Goal: Information Seeking & Learning: Learn about a topic

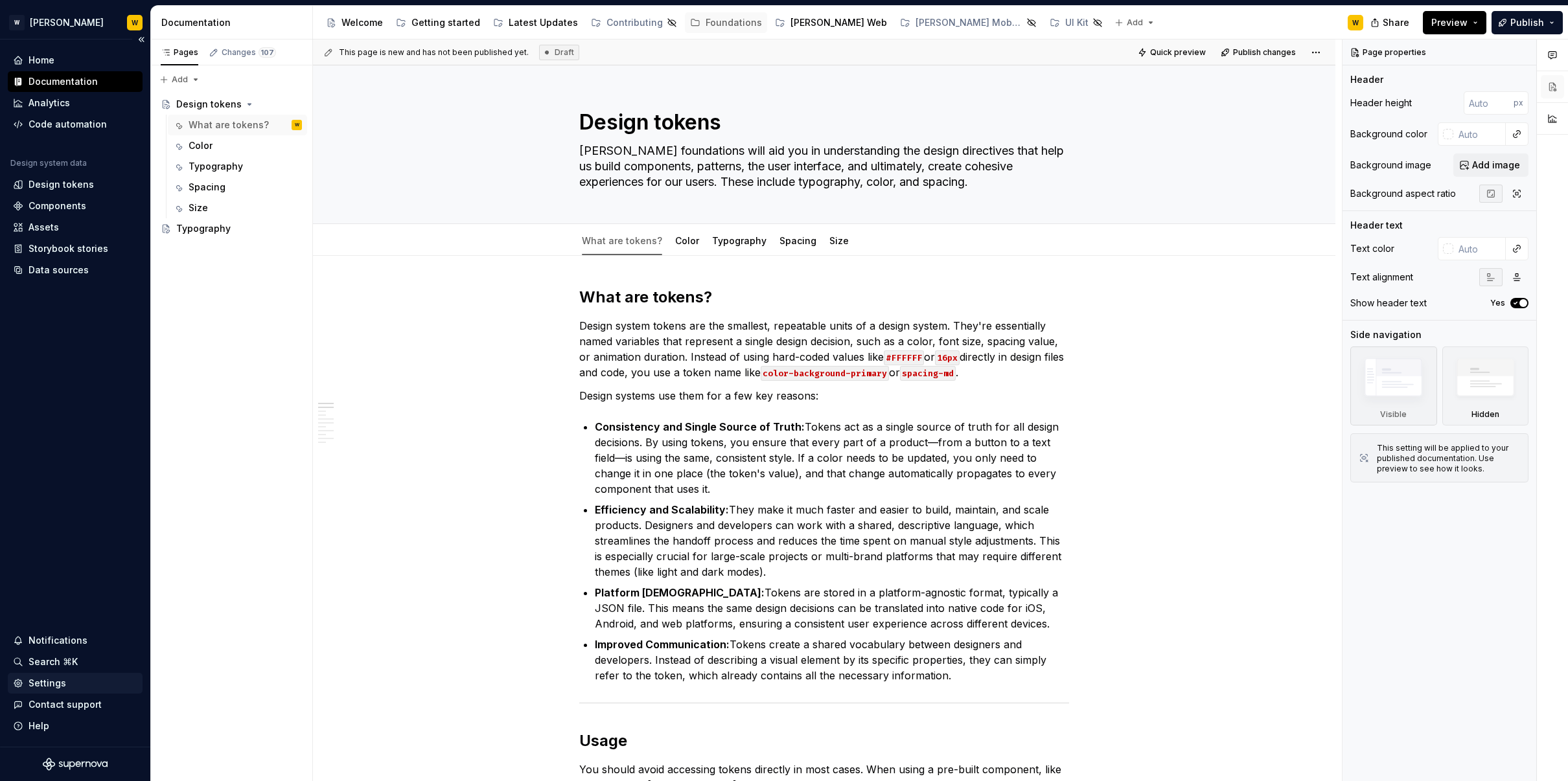
click at [51, 683] on div "Settings" at bounding box center [47, 683] width 38 height 13
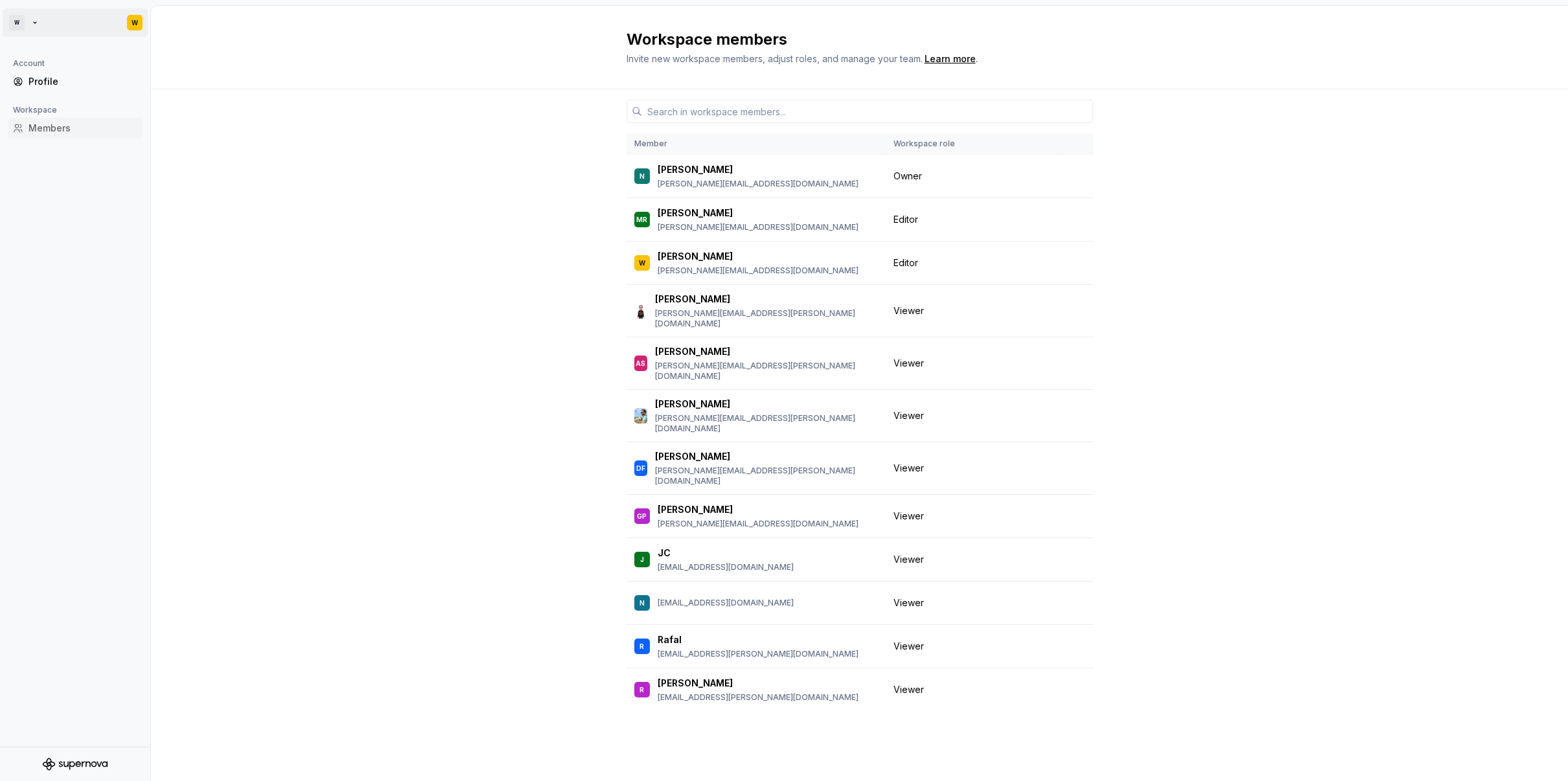
click at [66, 15] on html "W W Account Profile Workspace Members Workspace members Invite new workspace me…" at bounding box center [784, 390] width 1568 height 781
click at [46, 21] on html "W W Account Profile Workspace Members Workspace members Invite new workspace me…" at bounding box center [784, 390] width 1568 height 781
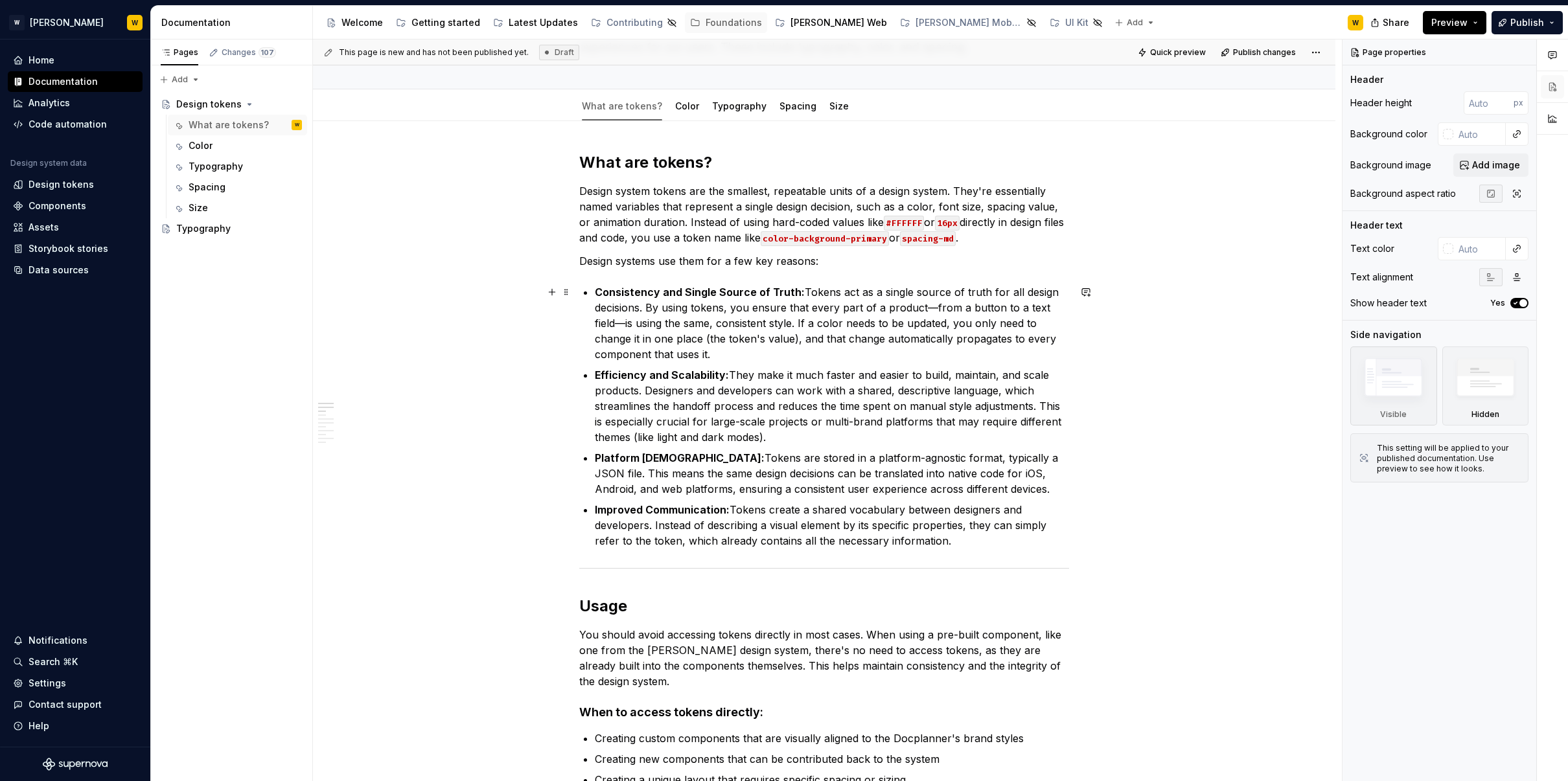
scroll to position [136, 0]
click at [63, 125] on div "Code automation" at bounding box center [67, 124] width 79 height 13
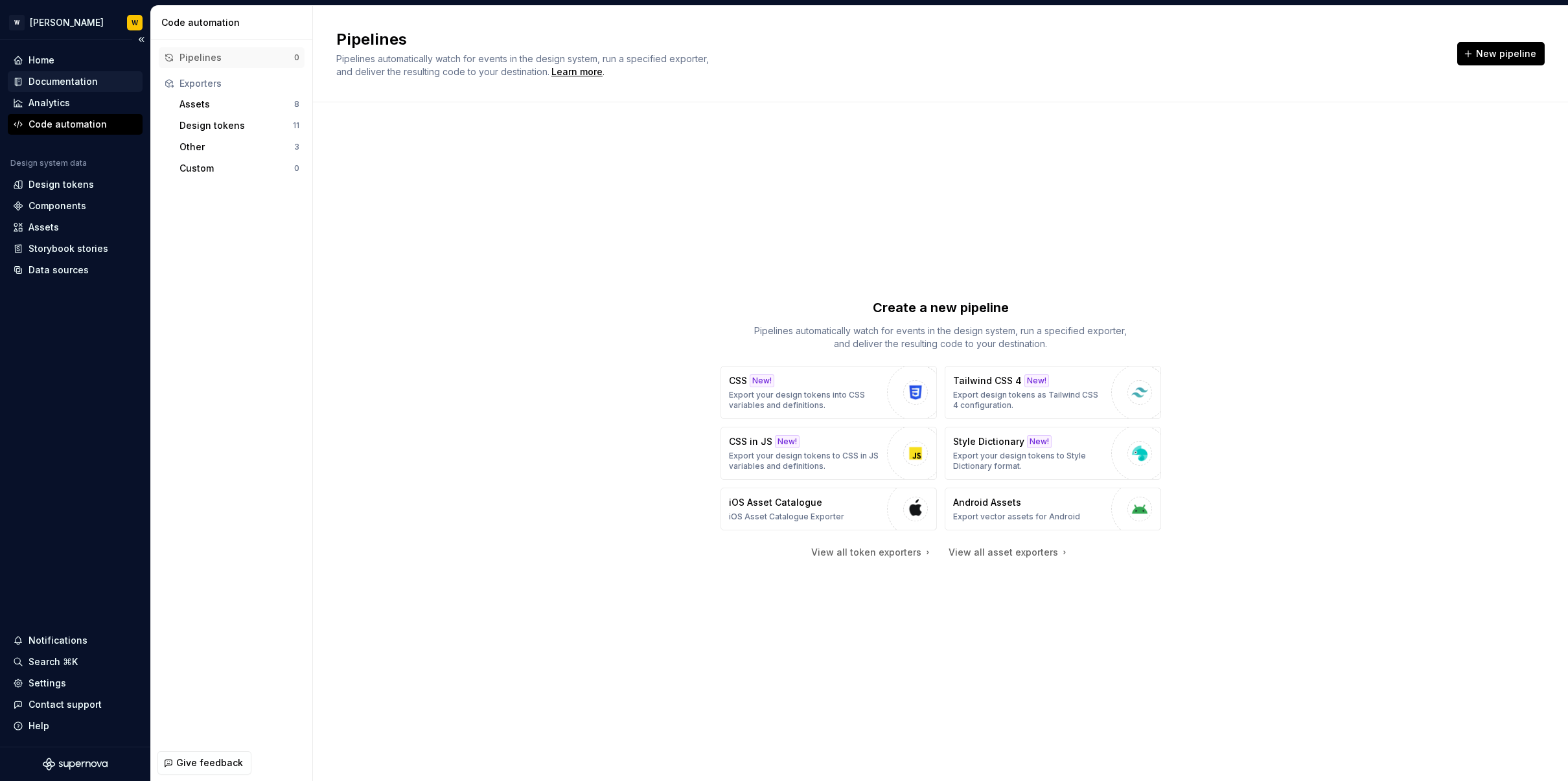
click at [65, 77] on div "Documentation" at bounding box center [63, 82] width 69 height 13
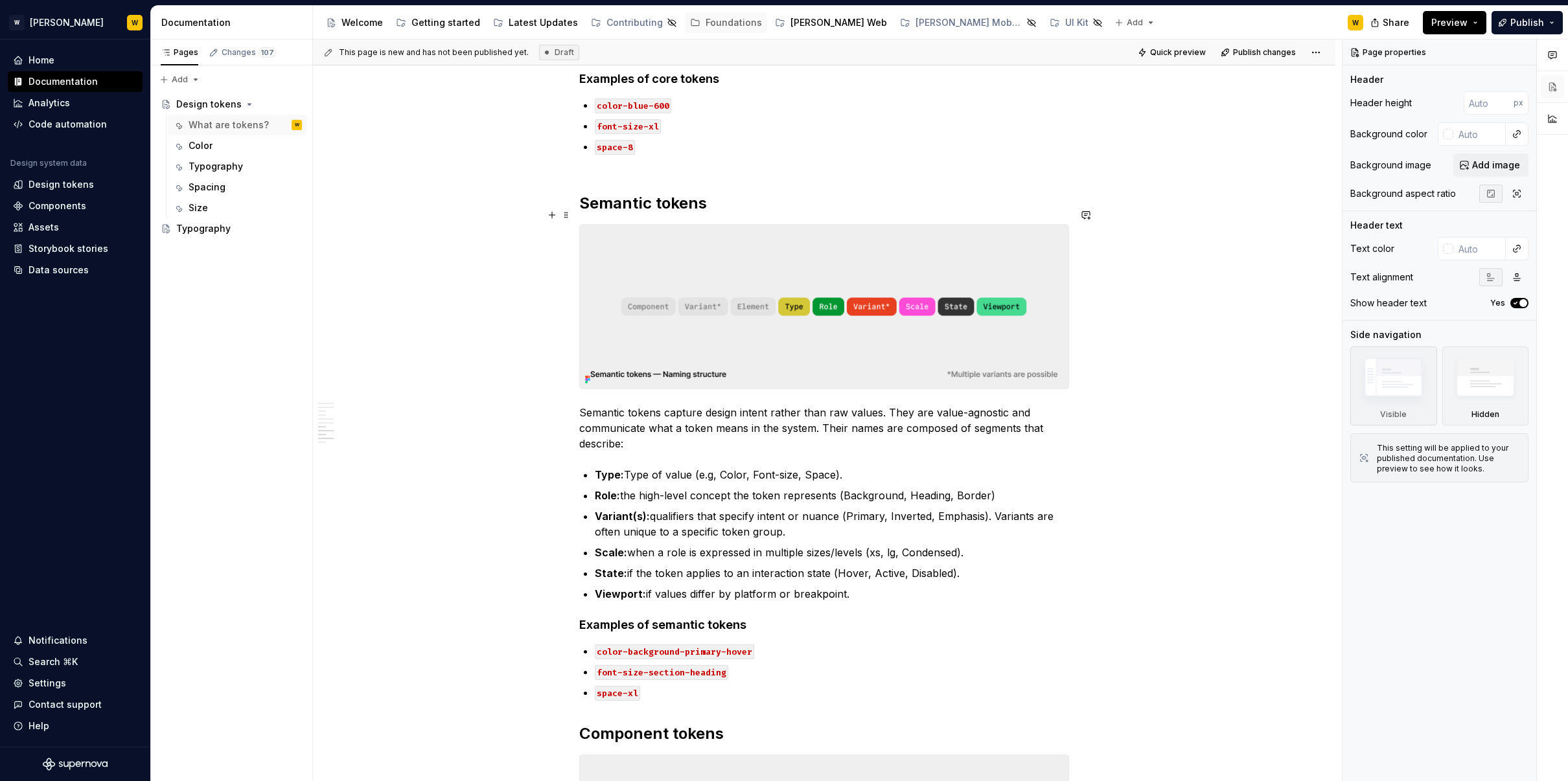
scroll to position [1820, 0]
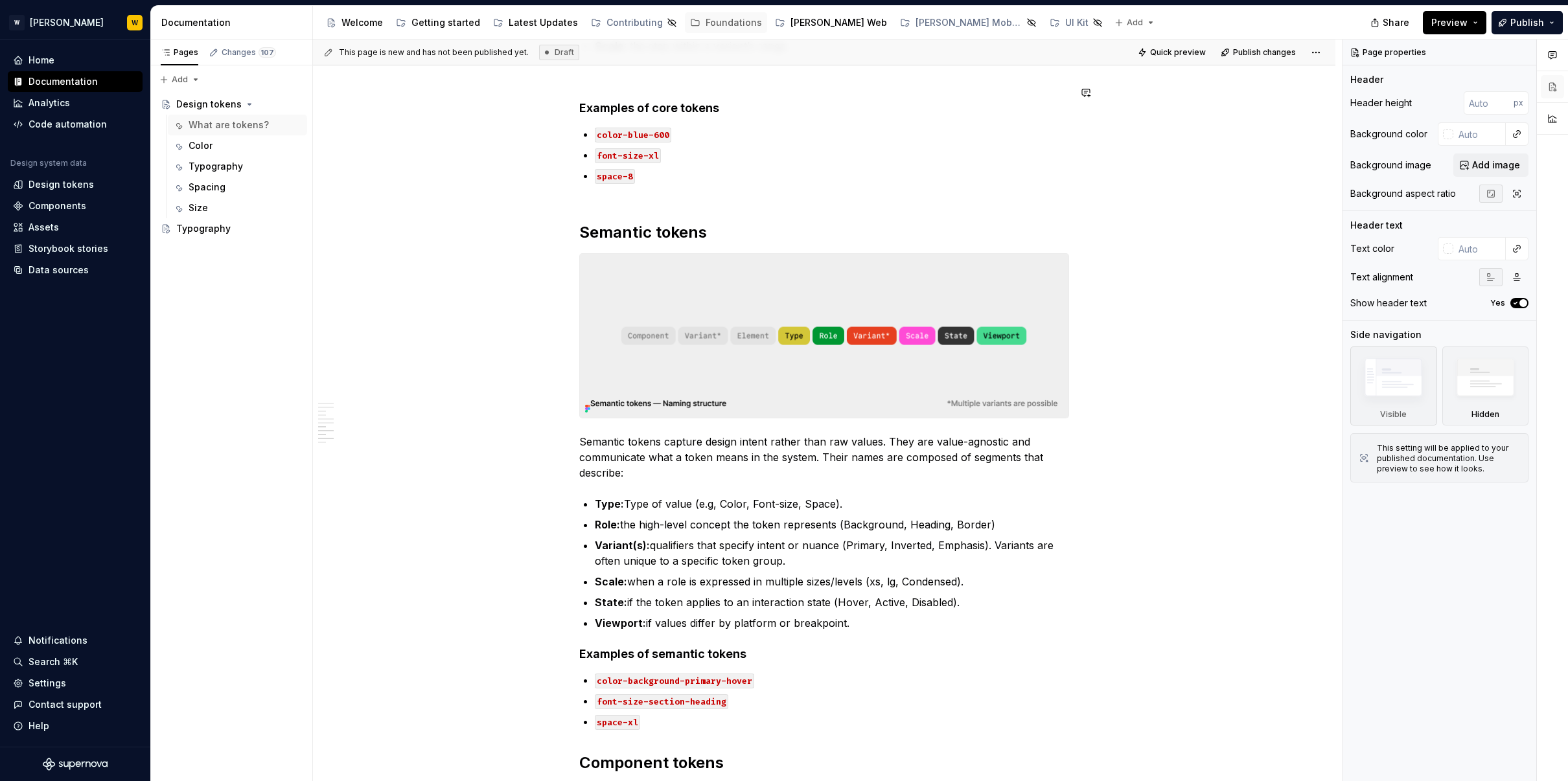
type textarea "*"
